Goal: Task Accomplishment & Management: Complete application form

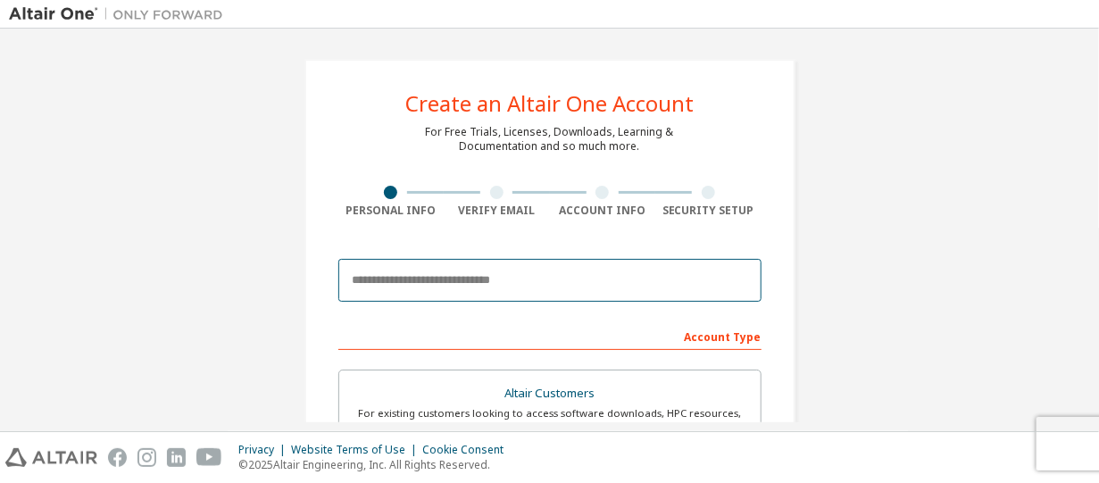
click at [476, 286] on input "email" at bounding box center [549, 280] width 423 height 43
type input "**********"
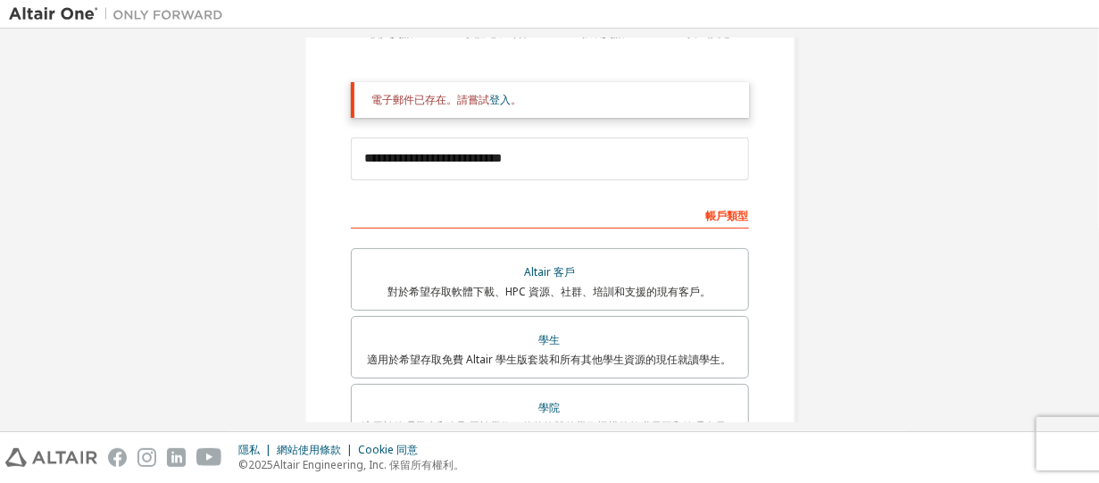
scroll to position [271, 0]
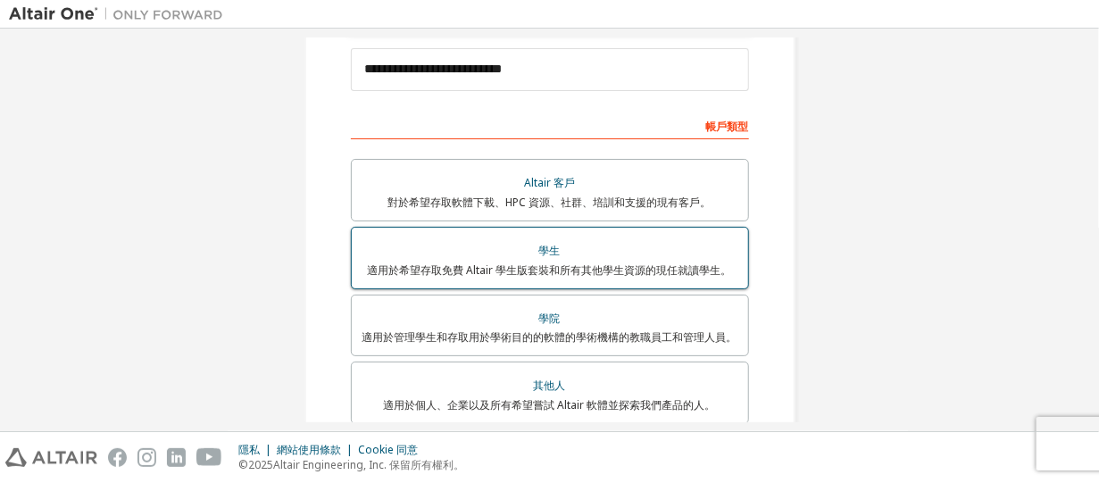
click at [547, 252] on font "學生" at bounding box center [549, 250] width 21 height 15
click at [569, 258] on div "學生" at bounding box center [549, 250] width 375 height 25
click at [570, 252] on div "學生" at bounding box center [549, 250] width 375 height 25
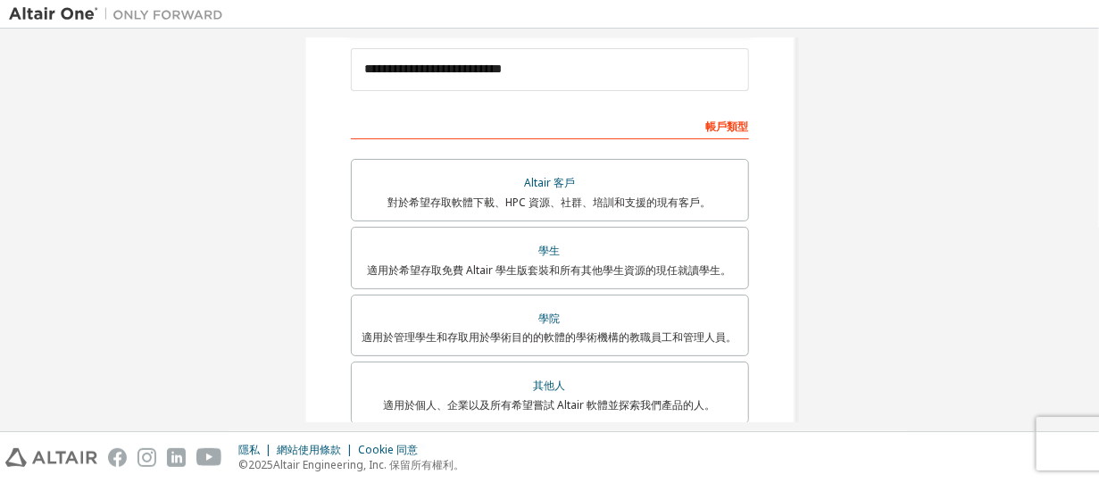
scroll to position [450, 0]
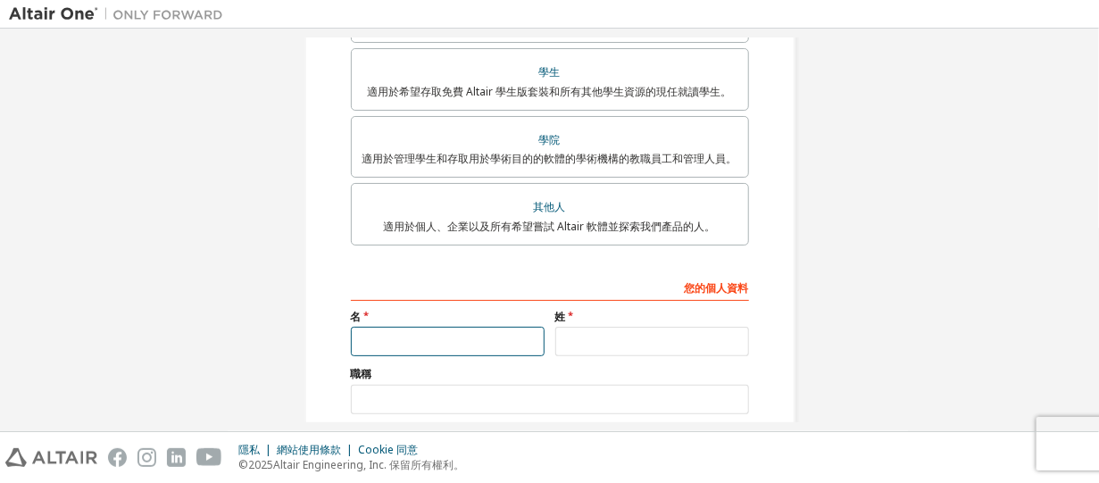
click at [457, 333] on input "text" at bounding box center [448, 341] width 194 height 29
type input "*"
type input "**"
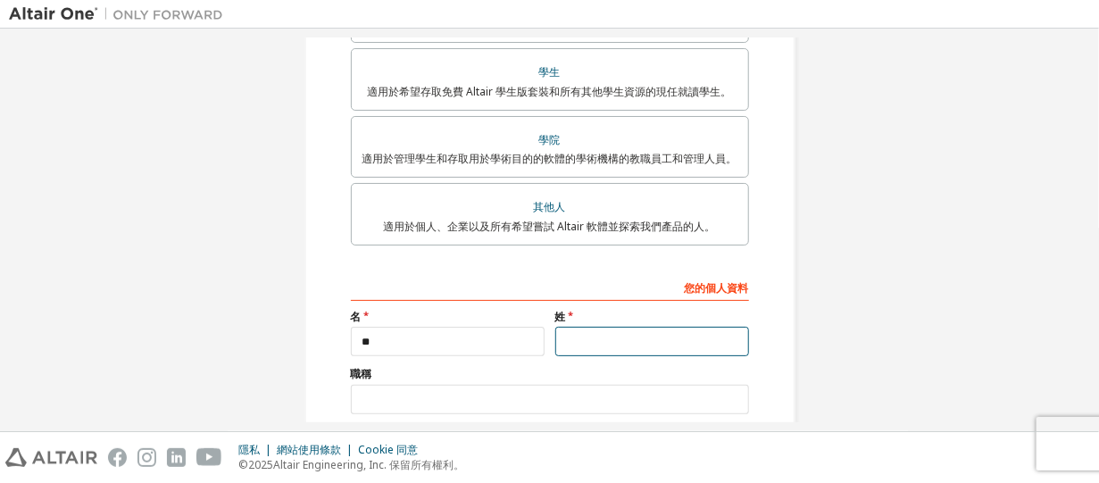
click at [622, 331] on input "text" at bounding box center [652, 341] width 194 height 29
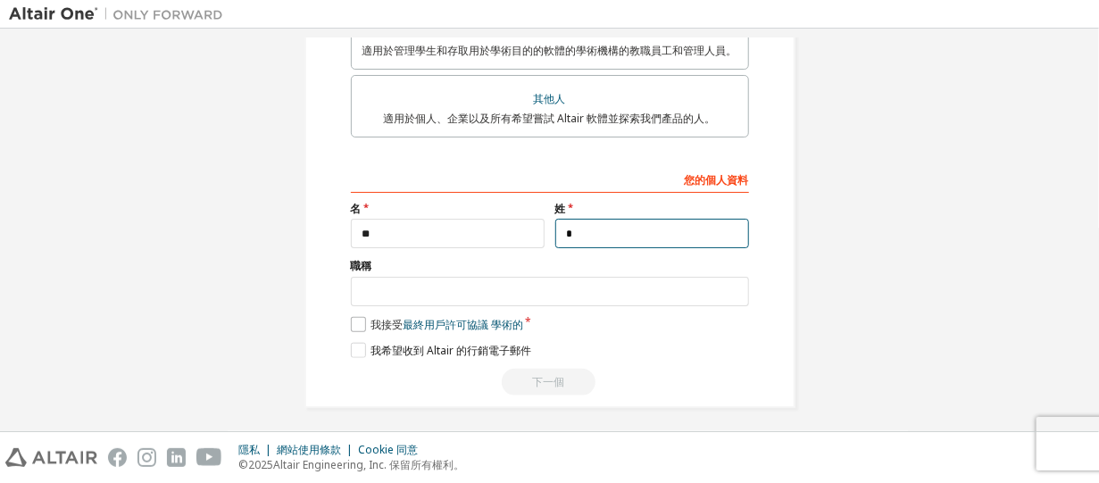
type input "*"
click at [360, 320] on label "我接受 最終用戶許可協議 學術的" at bounding box center [437, 324] width 172 height 15
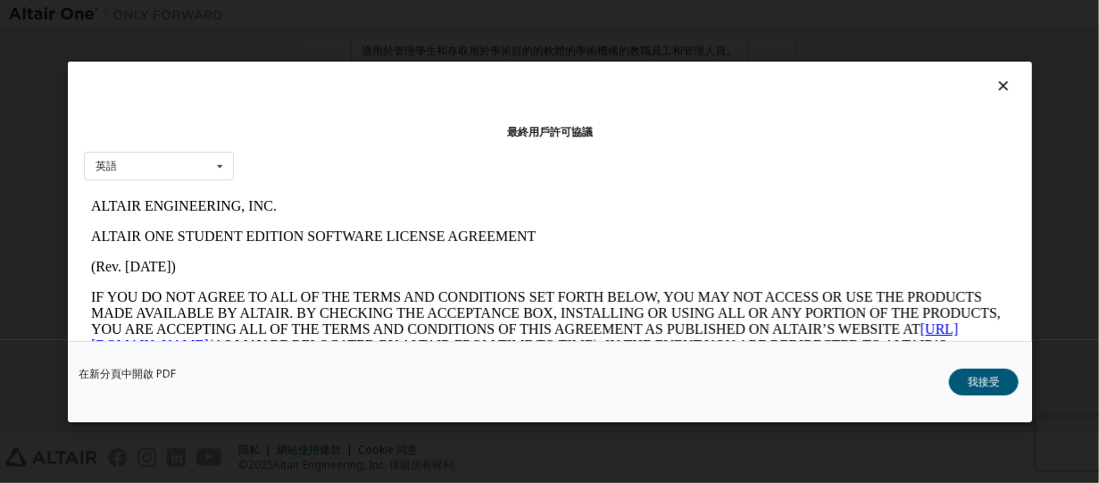
scroll to position [0, 0]
click at [221, 168] on icon at bounding box center [219, 166] width 22 height 28
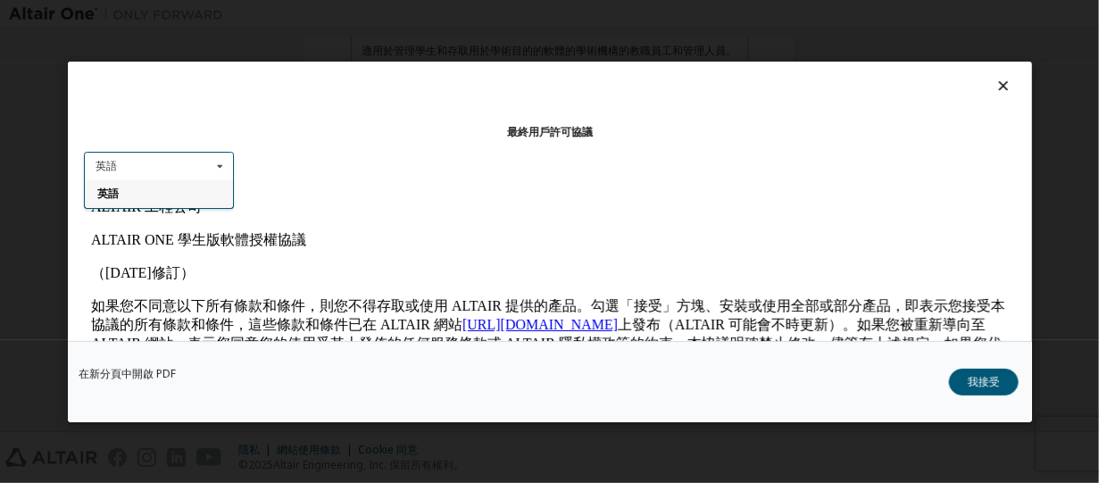
click at [226, 167] on icon at bounding box center [219, 166] width 22 height 28
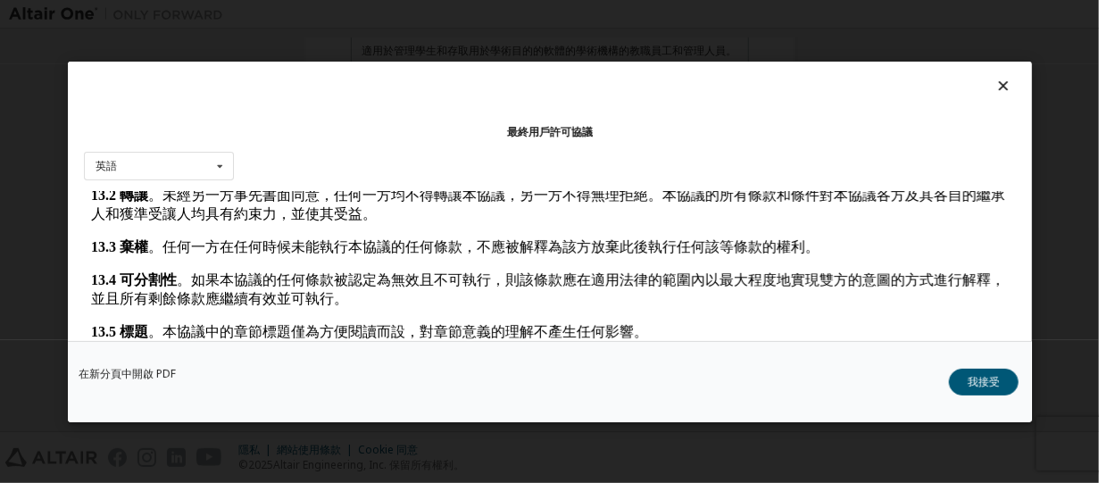
scroll to position [87, 0]
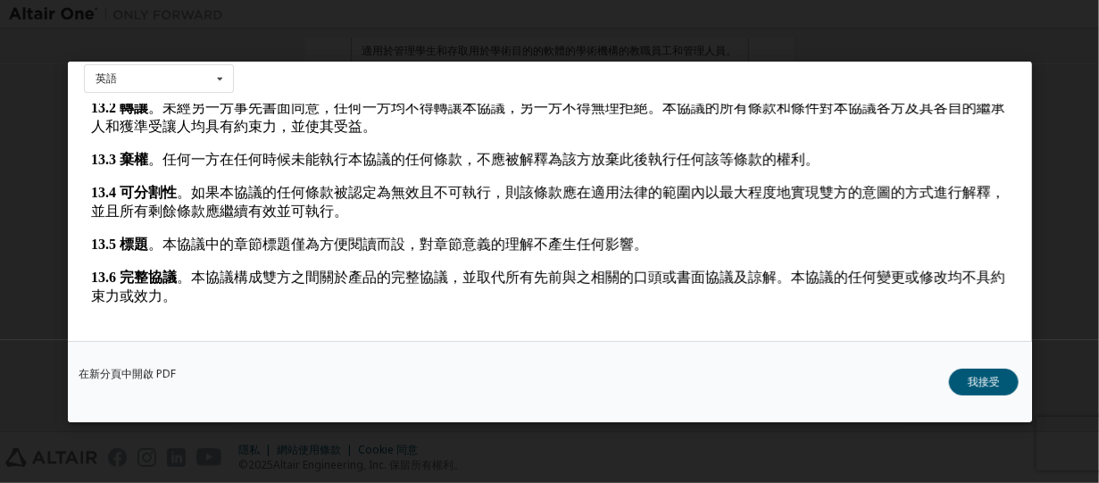
click at [993, 384] on font "我接受" at bounding box center [984, 380] width 32 height 15
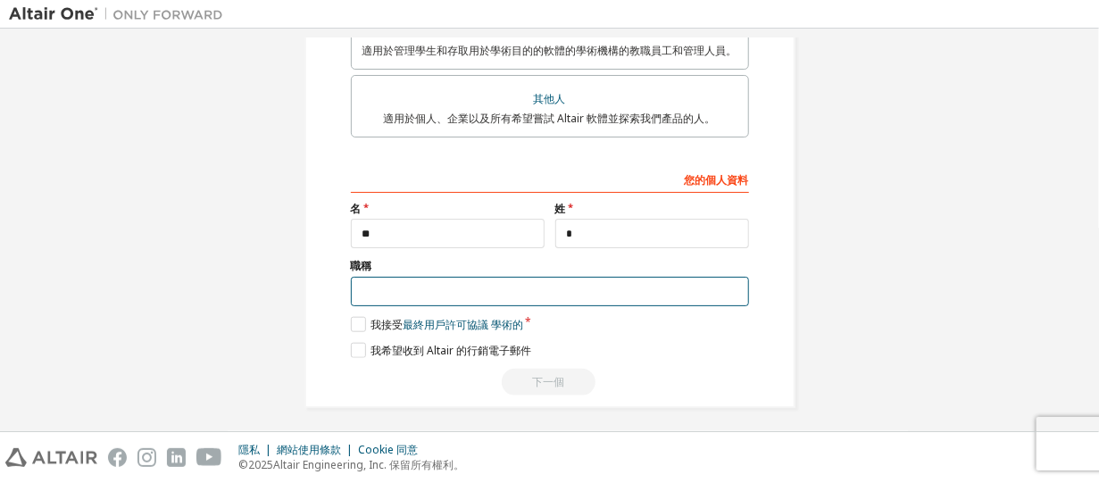
click at [368, 287] on input "text" at bounding box center [550, 291] width 398 height 29
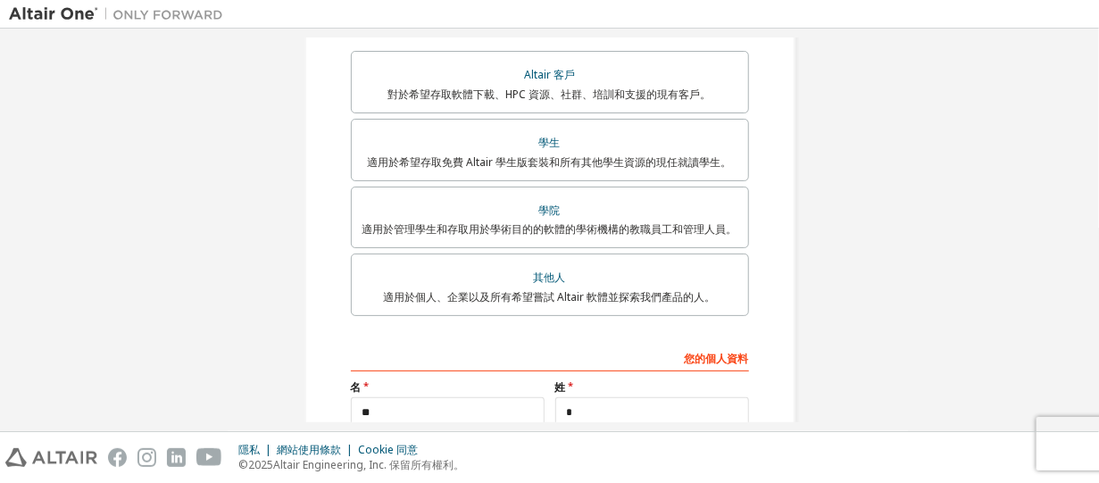
scroll to position [558, 0]
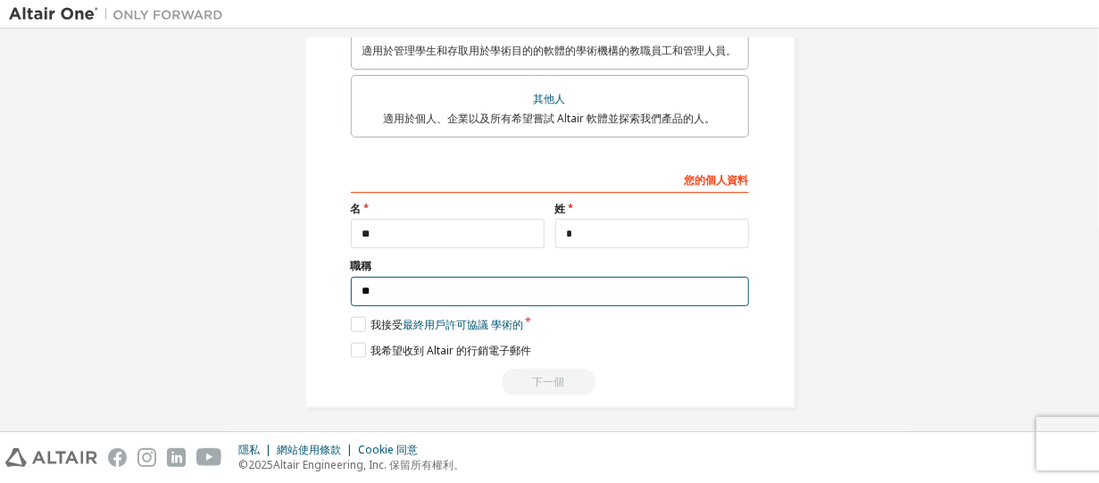
type input "**"
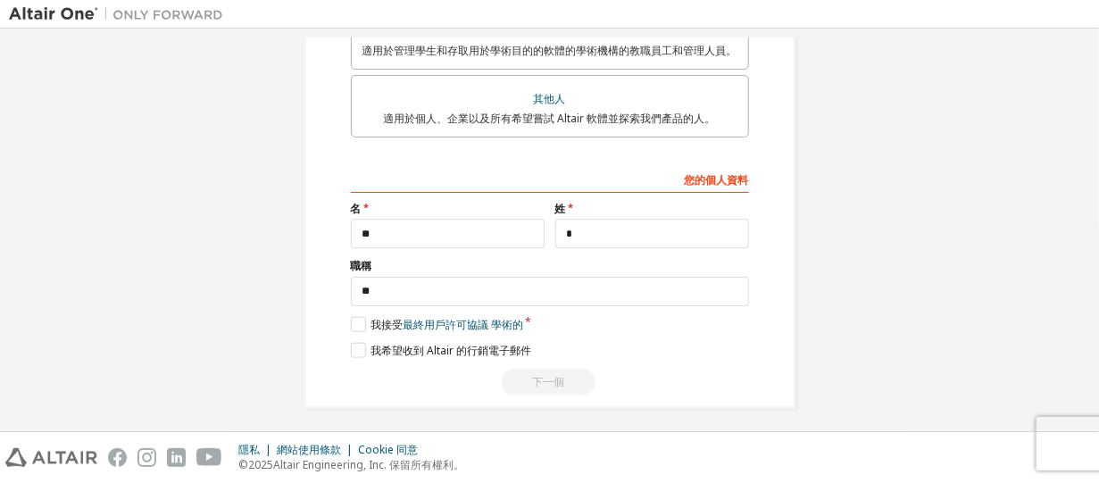
click at [602, 346] on div "我希望收到 Altair 的行銷電子郵件" at bounding box center [550, 350] width 398 height 15
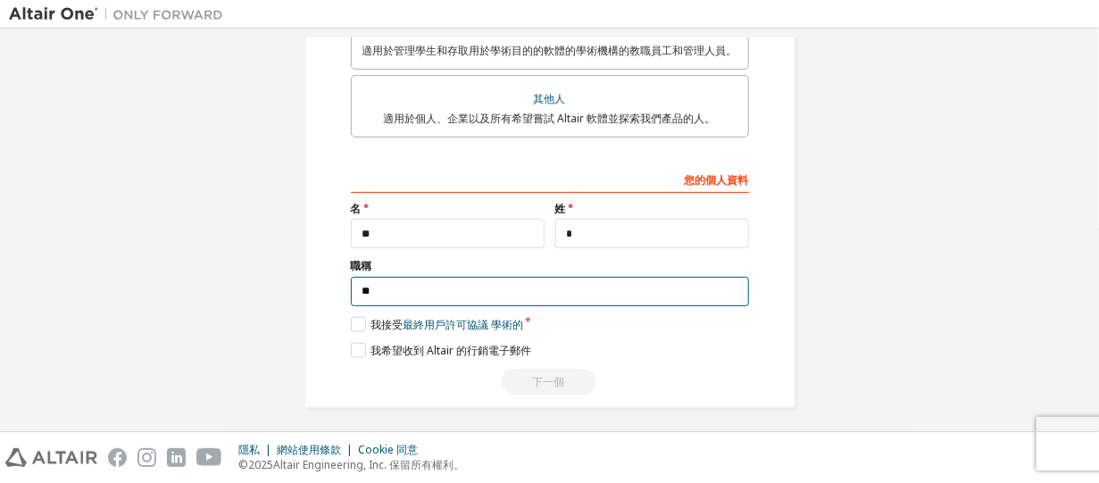
click at [453, 284] on input "**" at bounding box center [550, 291] width 398 height 29
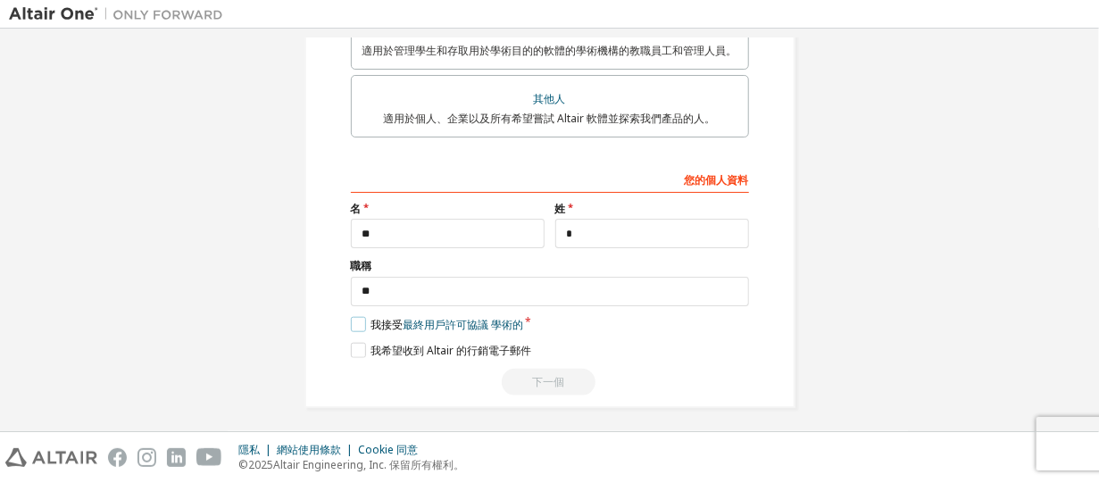
click at [353, 319] on label "我接受 最終用戶許可協議 學術的" at bounding box center [437, 324] width 172 height 15
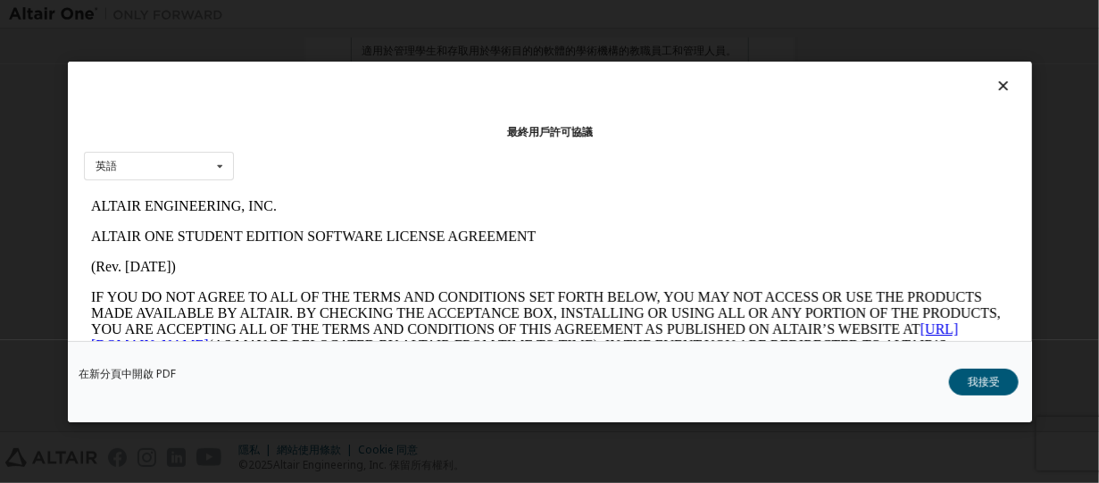
scroll to position [0, 0]
click at [977, 379] on font "我接受" at bounding box center [984, 380] width 32 height 15
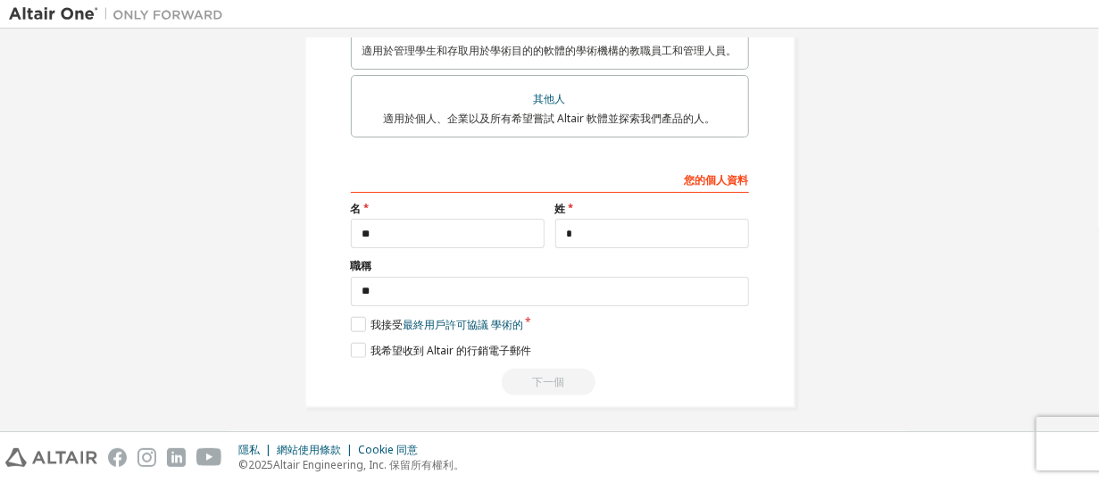
click at [554, 384] on div "下一個" at bounding box center [550, 382] width 398 height 27
click at [361, 347] on label "我希望收到 Altair 的行銷電子郵件" at bounding box center [441, 350] width 180 height 15
click at [356, 343] on label "我希望收到 Altair 的行銷電子郵件" at bounding box center [441, 350] width 180 height 15
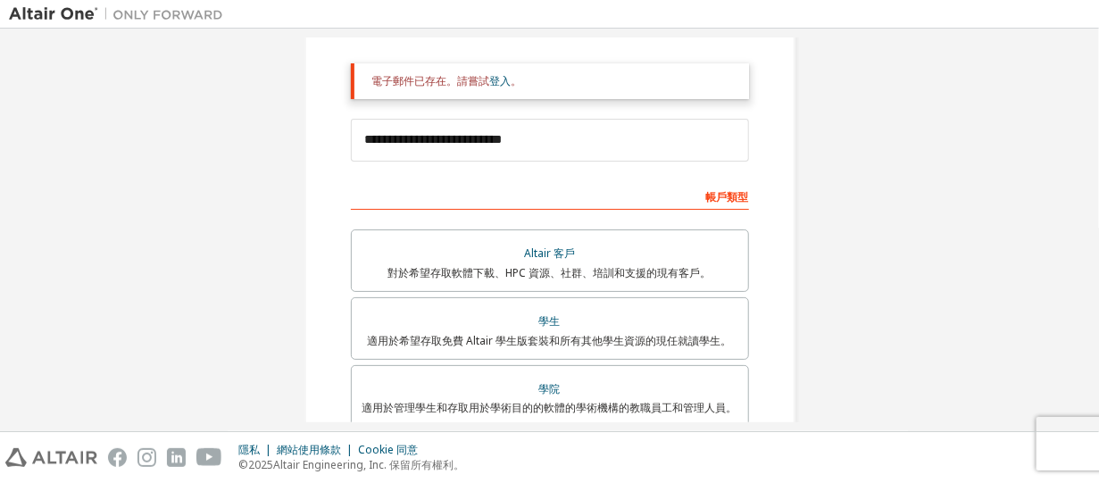
scroll to position [22, 0]
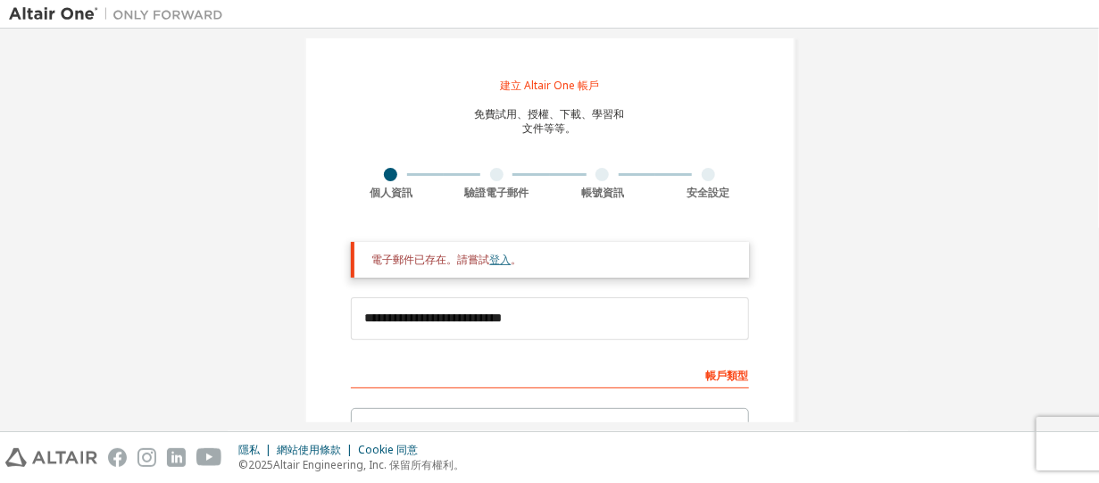
click at [497, 258] on font "登入" at bounding box center [500, 259] width 21 height 15
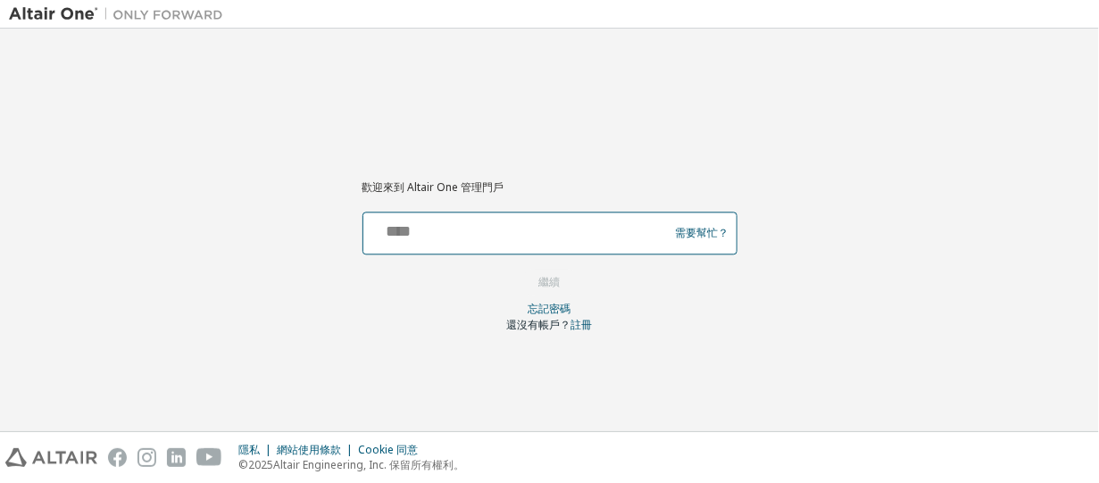
click at [491, 237] on input "text" at bounding box center [518, 229] width 296 height 26
type input "**********"
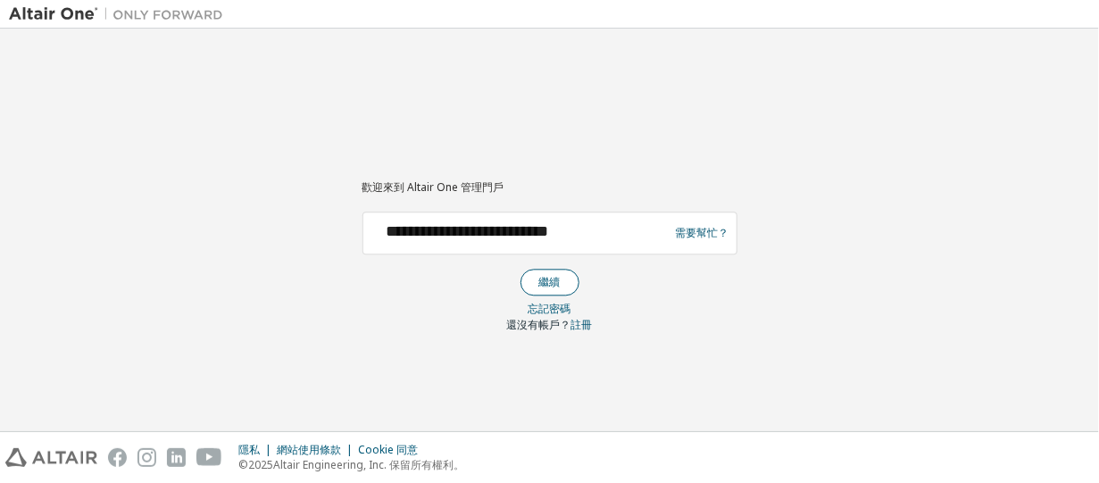
click at [558, 286] on font "繼續" at bounding box center [549, 281] width 21 height 15
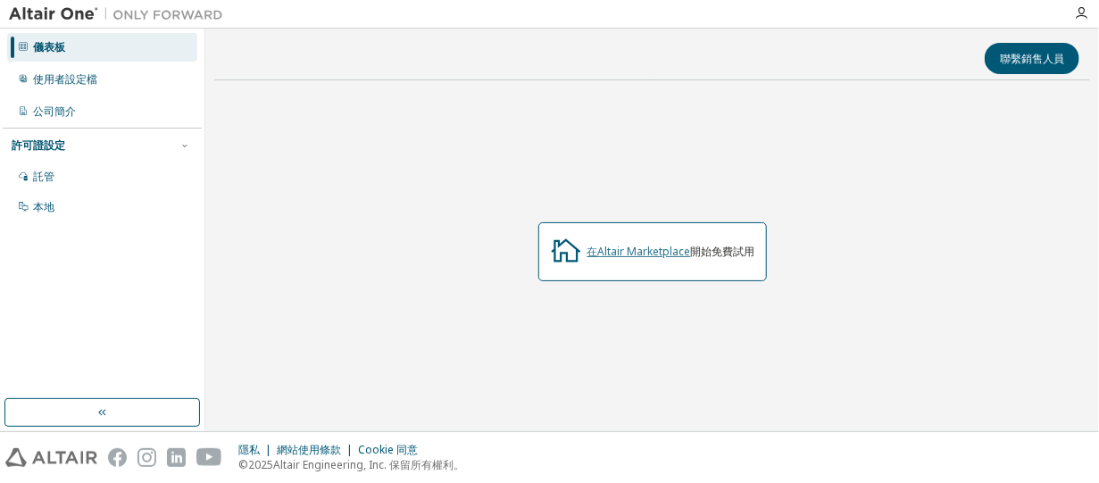
click at [642, 252] on font "在Altair Marketplace" at bounding box center [639, 251] width 104 height 15
